Goal: Information Seeking & Learning: Learn about a topic

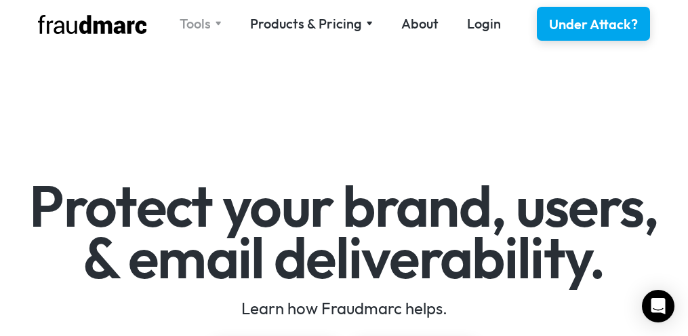
click at [195, 26] on div "Tools" at bounding box center [195, 23] width 31 height 19
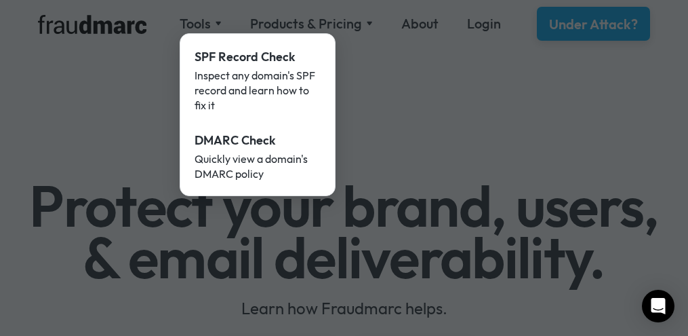
click at [400, 79] on div at bounding box center [344, 168] width 688 height 336
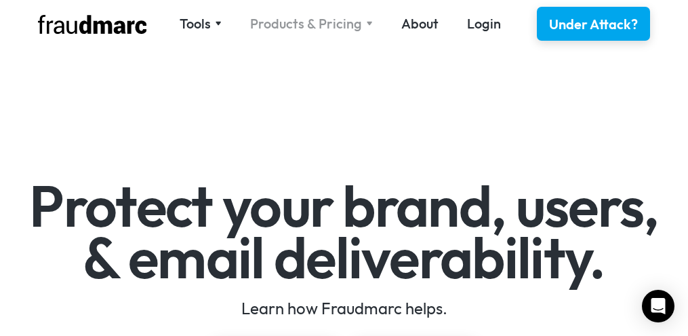
click at [324, 25] on div "Products & Pricing" at bounding box center [306, 23] width 112 height 19
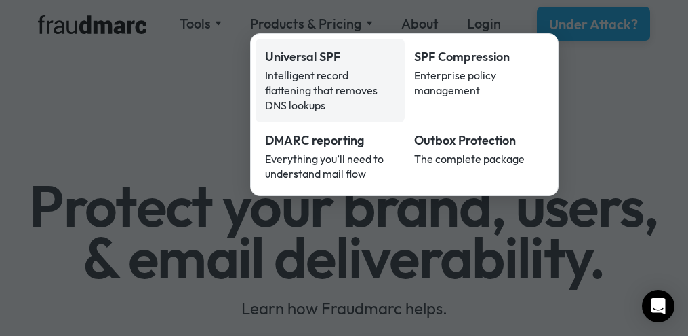
click at [310, 78] on div "Intelligent record flattening that removes DNS lookups" at bounding box center [330, 90] width 130 height 45
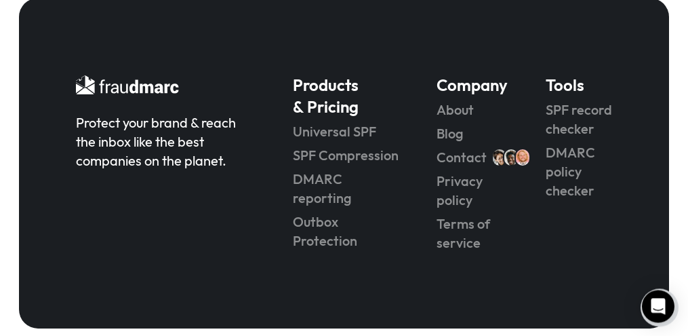
scroll to position [4012, 0]
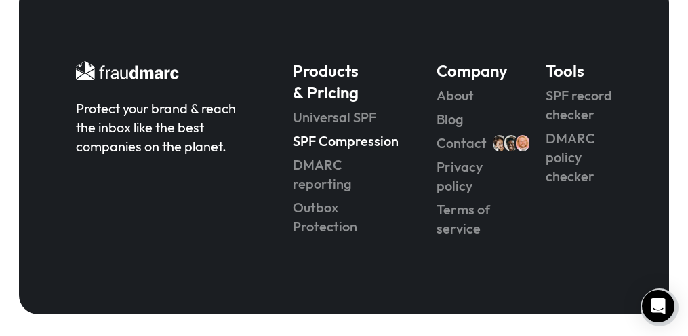
click at [371, 143] on link "SPF Compression" at bounding box center [346, 141] width 106 height 19
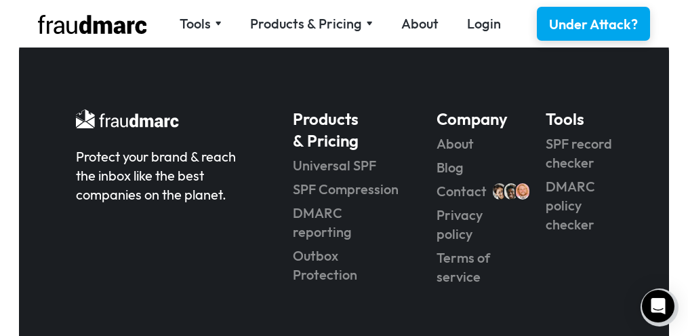
scroll to position [3182, 0]
